Goal: Navigation & Orientation: Go to known website

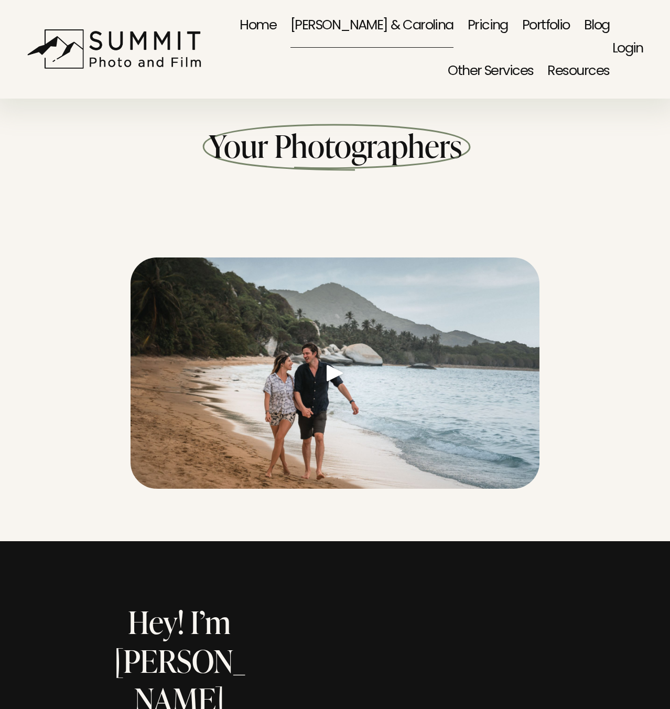
click at [276, 23] on link "Home" at bounding box center [258, 26] width 37 height 46
